Goal: Transaction & Acquisition: Purchase product/service

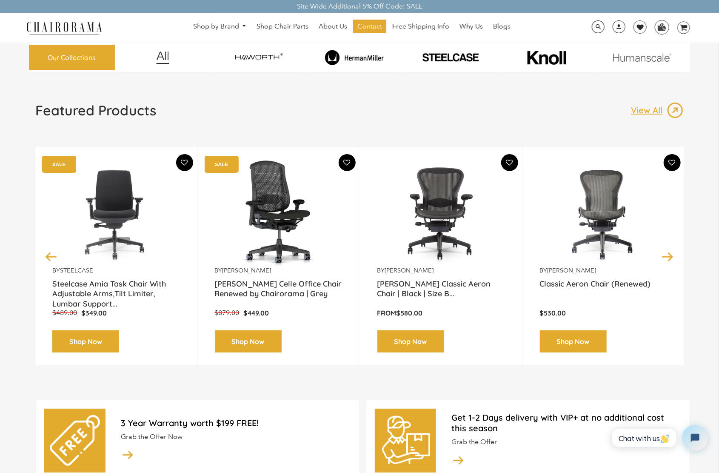
scroll to position [43, 0]
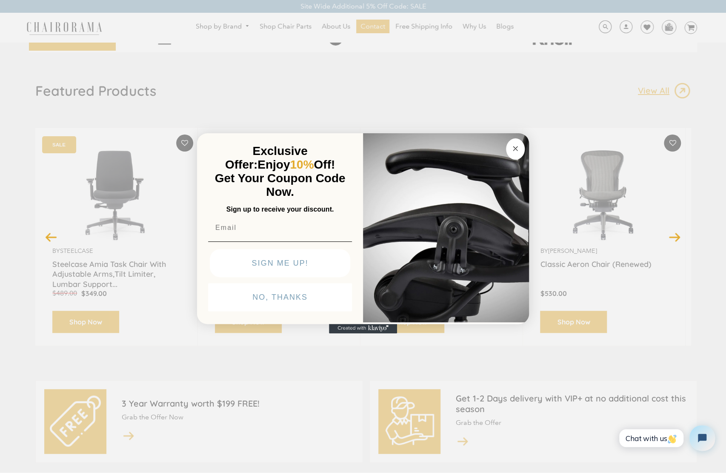
click at [520, 147] on circle "Close dialog" at bounding box center [516, 148] width 10 height 10
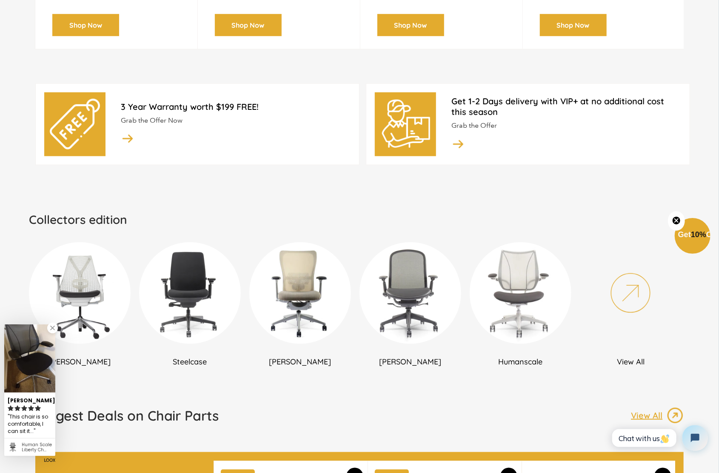
scroll to position [340, 0]
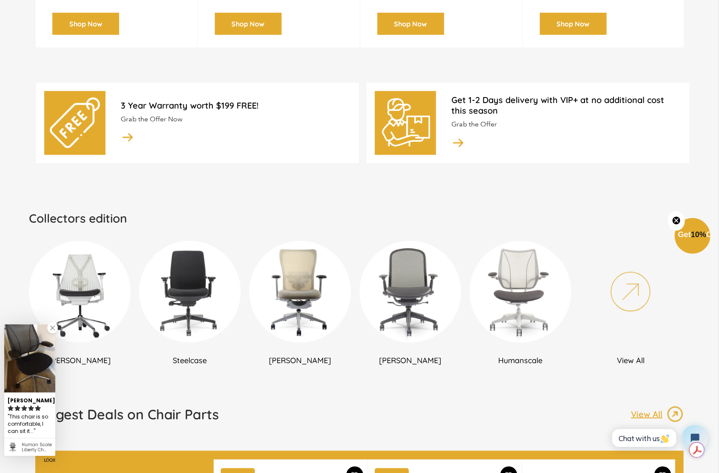
click at [72, 284] on img at bounding box center [80, 292] width 102 height 102
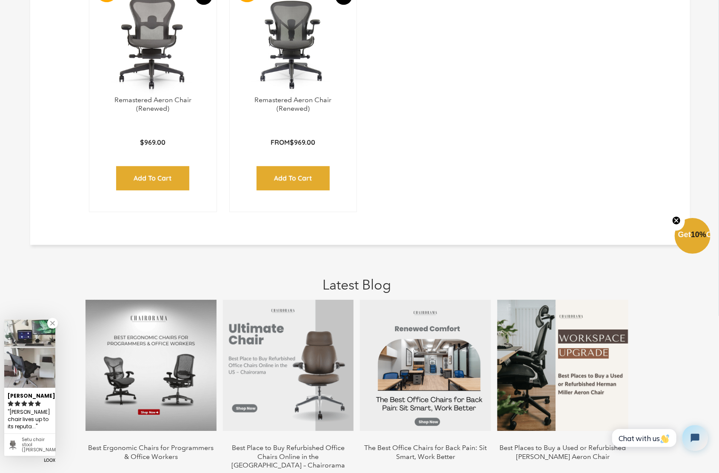
scroll to position [1319, 0]
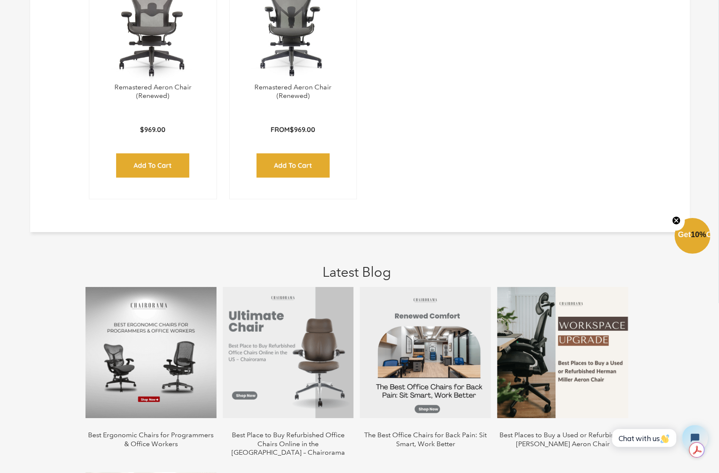
click at [152, 360] on img at bounding box center [151, 352] width 131 height 131
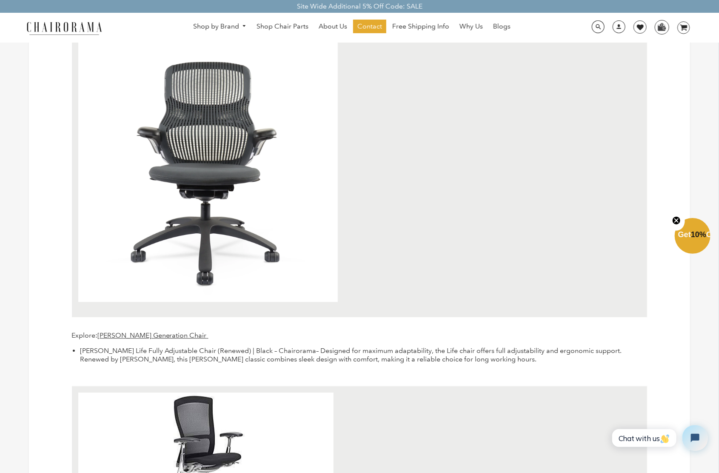
scroll to position [2852, 0]
